Goal: Task Accomplishment & Management: Complete application form

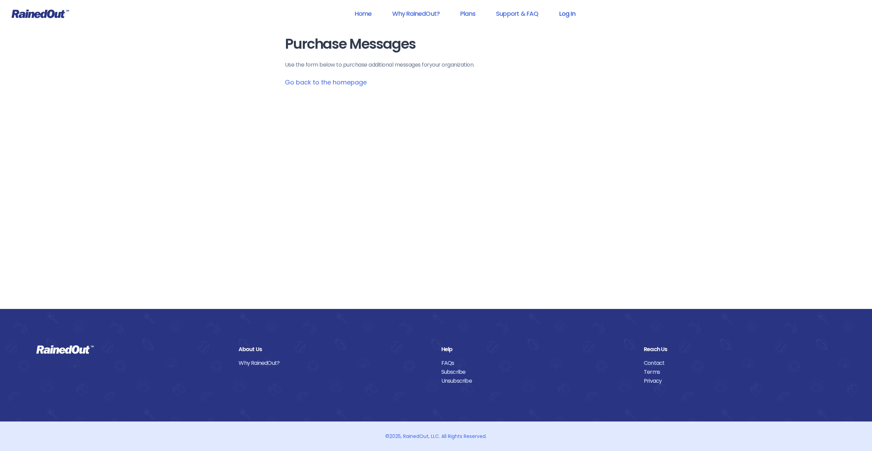
click at [561, 10] on link "Log In" at bounding box center [567, 13] width 34 height 15
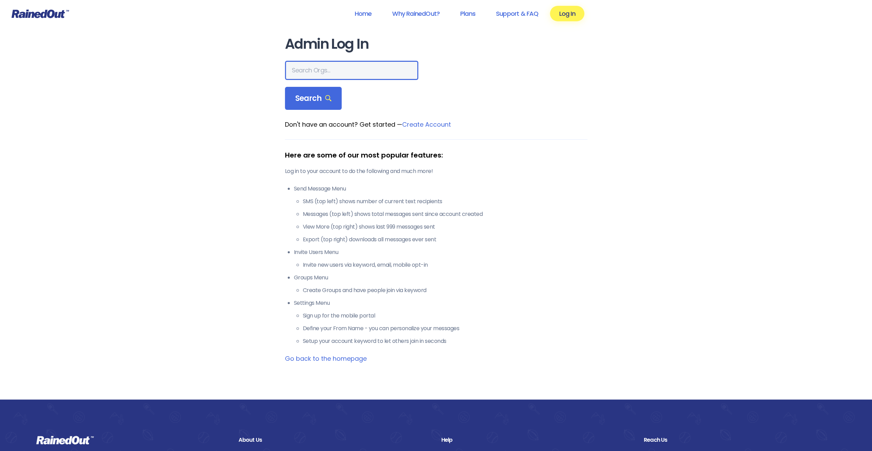
click at [342, 65] on input "text" at bounding box center [351, 70] width 133 height 19
type input "city of poway"
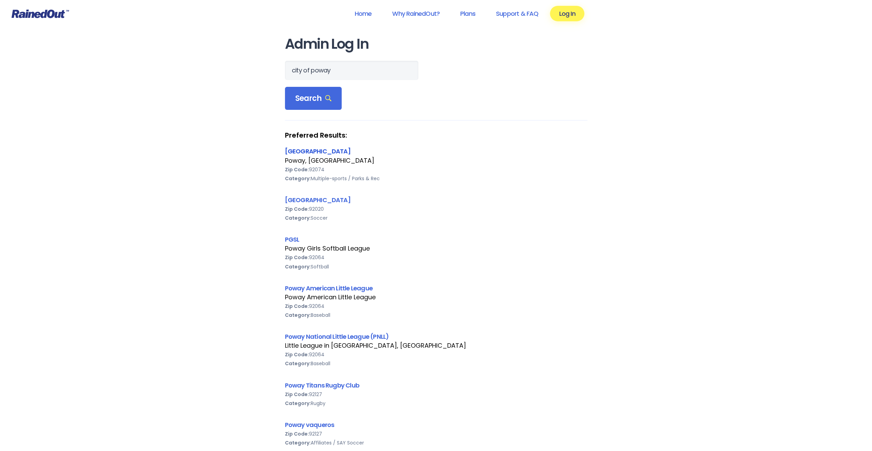
click at [308, 148] on link "[GEOGRAPHIC_DATA]" at bounding box center [318, 151] width 66 height 9
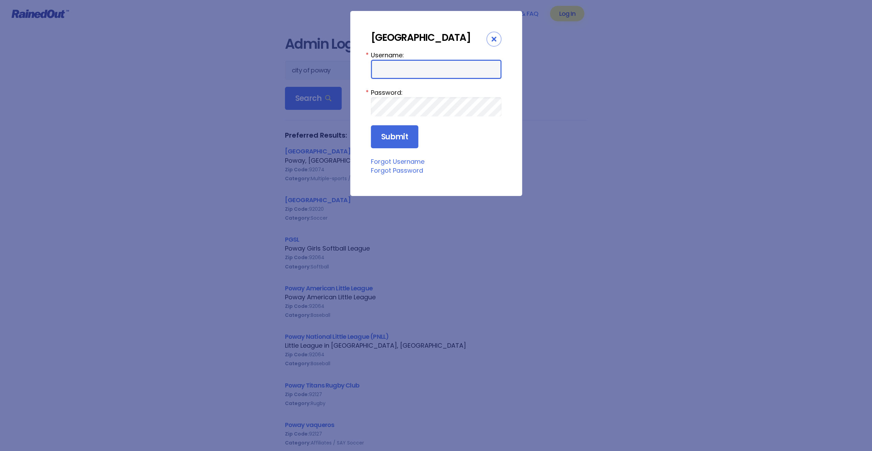
click at [404, 68] on input "Username:" at bounding box center [436, 69] width 131 height 19
type input "cpark"
click at [371, 125] on input "Submit" at bounding box center [394, 136] width 47 height 23
